Goal: Task Accomplishment & Management: Complete application form

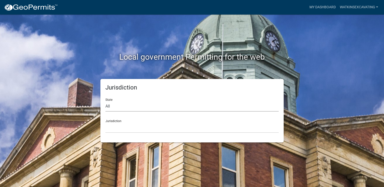
click at [135, 108] on select "All [US_STATE] [US_STATE] [US_STATE] [US_STATE] [US_STATE] [US_STATE] [US_STATE…" at bounding box center [191, 106] width 173 height 10
select select "[US_STATE]"
click at [105, 101] on select "All [US_STATE] [US_STATE] [US_STATE] [US_STATE] [US_STATE] [US_STATE] [US_STATE…" at bounding box center [191, 106] width 173 height 10
click at [141, 130] on select "[GEOGRAPHIC_DATA], [US_STATE] [GEOGRAPHIC_DATA], [US_STATE] [GEOGRAPHIC_DATA], …" at bounding box center [191, 128] width 173 height 10
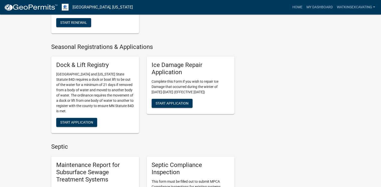
scroll to position [241, 0]
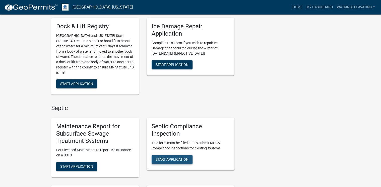
click at [165, 157] on span "Start Application" at bounding box center [172, 159] width 33 height 4
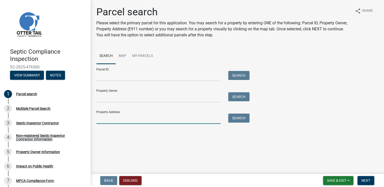
click at [121, 118] on input "Property Address:" at bounding box center [158, 119] width 124 height 10
type input "45617"
click at [239, 118] on button "Search" at bounding box center [238, 118] width 21 height 9
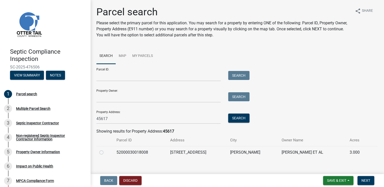
click at [105, 150] on label at bounding box center [105, 150] width 0 height 0
click at [105, 153] on input "radio" at bounding box center [106, 151] width 3 height 3
radio input "true"
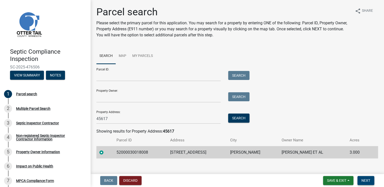
click at [371, 181] on button "Next" at bounding box center [365, 180] width 17 height 9
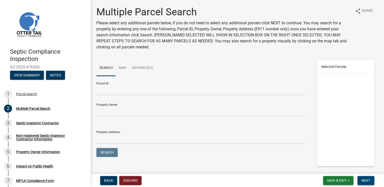
click at [371, 180] on button "Next" at bounding box center [365, 180] width 17 height 9
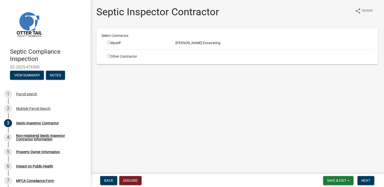
click at [108, 42] on input "radio" at bounding box center [108, 42] width 3 height 3
radio input "true"
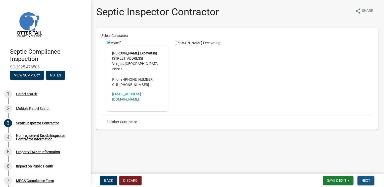
click at [366, 179] on span "Next" at bounding box center [365, 181] width 9 height 4
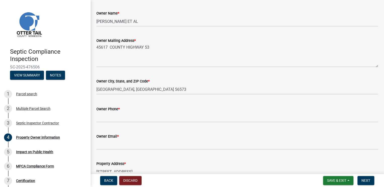
scroll to position [120, 0]
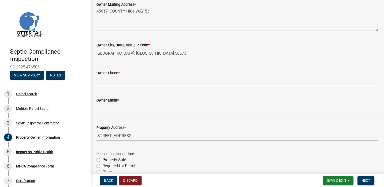
click at [114, 81] on input "Owner Phone *" at bounding box center [237, 81] width 282 height 10
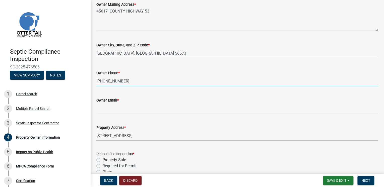
type input "[PHONE_NUMBER]"
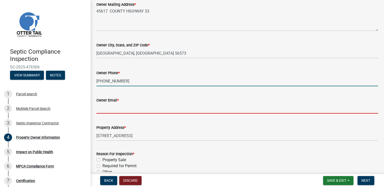
click at [138, 111] on input "Owner Email *" at bounding box center [237, 108] width 282 height 10
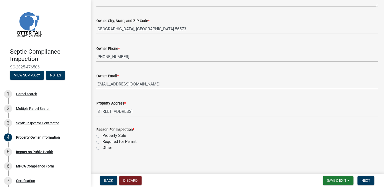
scroll to position [148, 0]
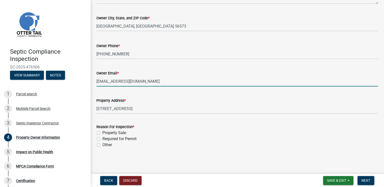
type input "[EMAIL_ADDRESS][DOMAIN_NAME]"
click at [102, 133] on label "Property Sale" at bounding box center [114, 133] width 24 height 6
click at [102, 133] on input "Property Sale" at bounding box center [103, 131] width 3 height 3
radio input "true"
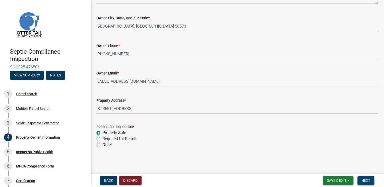
click at [366, 181] on span "Next" at bounding box center [365, 181] width 9 height 4
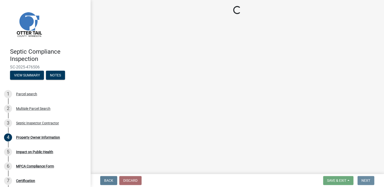
scroll to position [0, 0]
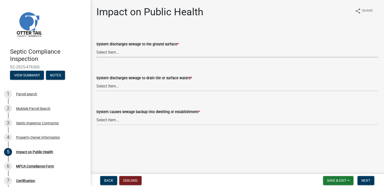
click at [129, 54] on select "Select Item... Yes No" at bounding box center [237, 52] width 282 height 10
click at [96, 47] on select "Select Item... Yes No" at bounding box center [237, 52] width 282 height 10
select select "9c5ef684-d0d4-4879-ab12-905ddbd81a72"
click at [119, 87] on select "Select Item... Yes No" at bounding box center [237, 86] width 282 height 10
click at [96, 81] on select "Select Item... Yes No" at bounding box center [237, 86] width 282 height 10
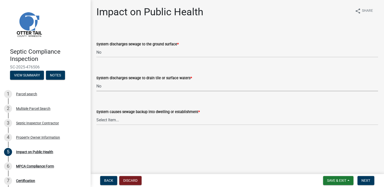
select select "7d491a2b-e9f0-4952-b474-53ca749b22af"
click at [118, 120] on select "Select Item... Yes No" at bounding box center [237, 120] width 282 height 10
click at [96, 115] on select "Select Item... Yes No" at bounding box center [237, 120] width 282 height 10
select select "6e07b46b-a403-4f3e-b4fc-218acc732c01"
click at [367, 181] on span "Next" at bounding box center [365, 181] width 9 height 4
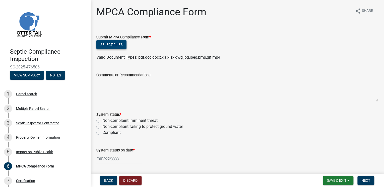
click at [113, 45] on button "Select files" at bounding box center [111, 44] width 30 height 9
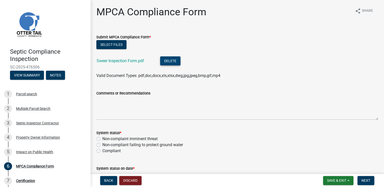
click at [171, 61] on button "Delete" at bounding box center [170, 60] width 20 height 9
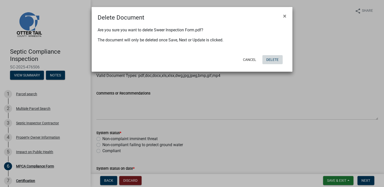
click at [277, 60] on button "Delete" at bounding box center [272, 59] width 20 height 9
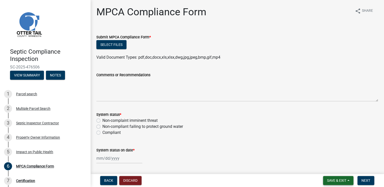
click at [341, 180] on span "Save & Exit" at bounding box center [336, 181] width 19 height 4
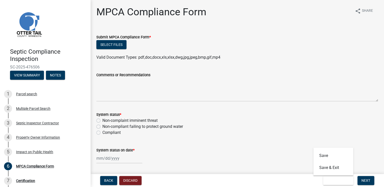
click at [283, 168] on wm-data-entity-input "System status on date *" at bounding box center [237, 154] width 282 height 28
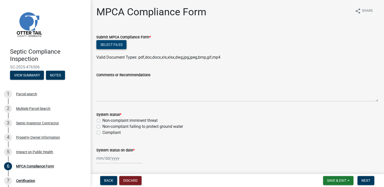
click at [121, 43] on button "Select files" at bounding box center [111, 44] width 30 height 9
click at [110, 182] on span "Back" at bounding box center [108, 181] width 9 height 4
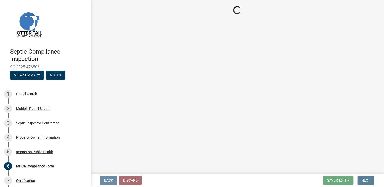
select select "9c5ef684-d0d4-4879-ab12-905ddbd81a72"
select select "7d491a2b-e9f0-4952-b474-53ca749b22af"
select select "6e07b46b-a403-4f3e-b4fc-218acc732c01"
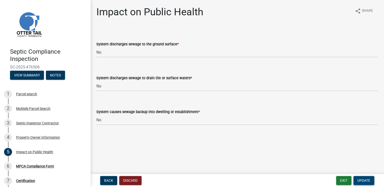
click at [363, 180] on span "Update" at bounding box center [363, 181] width 13 height 4
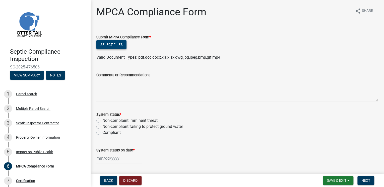
click at [109, 45] on button "Select files" at bounding box center [111, 44] width 30 height 9
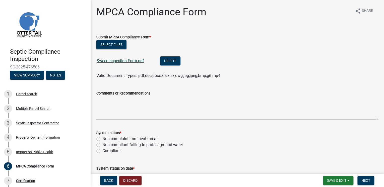
click at [121, 62] on link "Sweer Inspection Form.pdf" at bounding box center [120, 60] width 47 height 5
click at [113, 45] on button "Select files" at bounding box center [111, 44] width 30 height 9
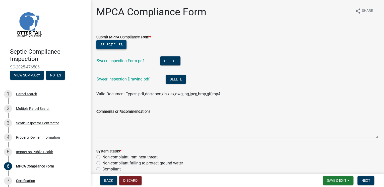
click at [110, 44] on button "Select files" at bounding box center [111, 44] width 30 height 9
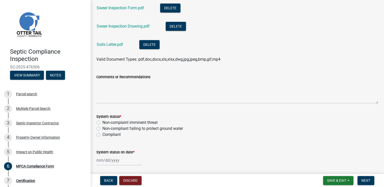
scroll to position [60, 0]
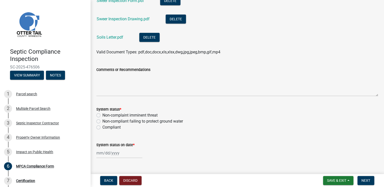
click at [102, 126] on label "Compliant" at bounding box center [111, 127] width 18 height 6
click at [102, 126] on input "Compliant" at bounding box center [103, 125] width 3 height 3
radio input "true"
click at [104, 153] on div at bounding box center [119, 153] width 46 height 10
select select "9"
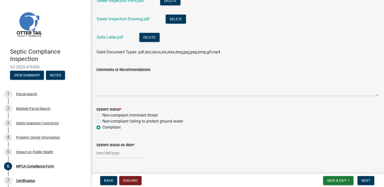
select select "2025"
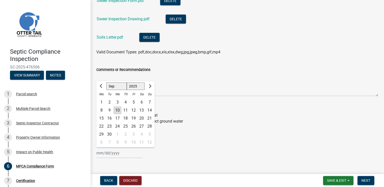
click at [126, 102] on div "4" at bounding box center [125, 102] width 8 height 8
type input "[DATE]"
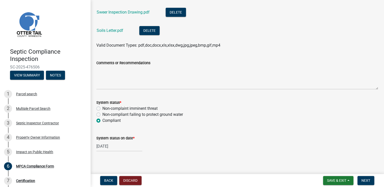
scroll to position [71, 0]
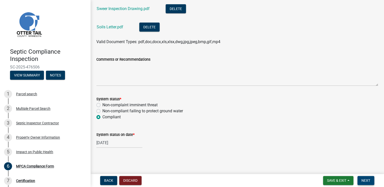
click at [366, 177] on button "Next" at bounding box center [365, 180] width 17 height 9
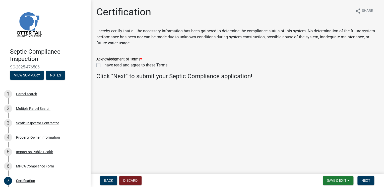
click at [102, 66] on label "I have read and agree to these Terms" at bounding box center [134, 65] width 65 height 6
click at [102, 65] on input "I have read and agree to these Terms" at bounding box center [103, 63] width 3 height 3
checkbox input "true"
click at [370, 179] on button "Next" at bounding box center [365, 180] width 17 height 9
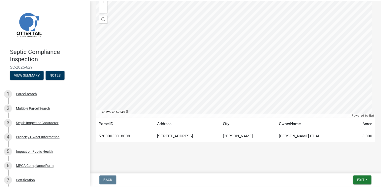
scroll to position [83, 0]
click at [366, 180] on span "Exit" at bounding box center [363, 181] width 7 height 4
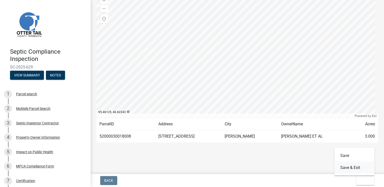
click at [354, 169] on button "Save & Exit" at bounding box center [354, 168] width 40 height 12
